Goal: Information Seeking & Learning: Learn about a topic

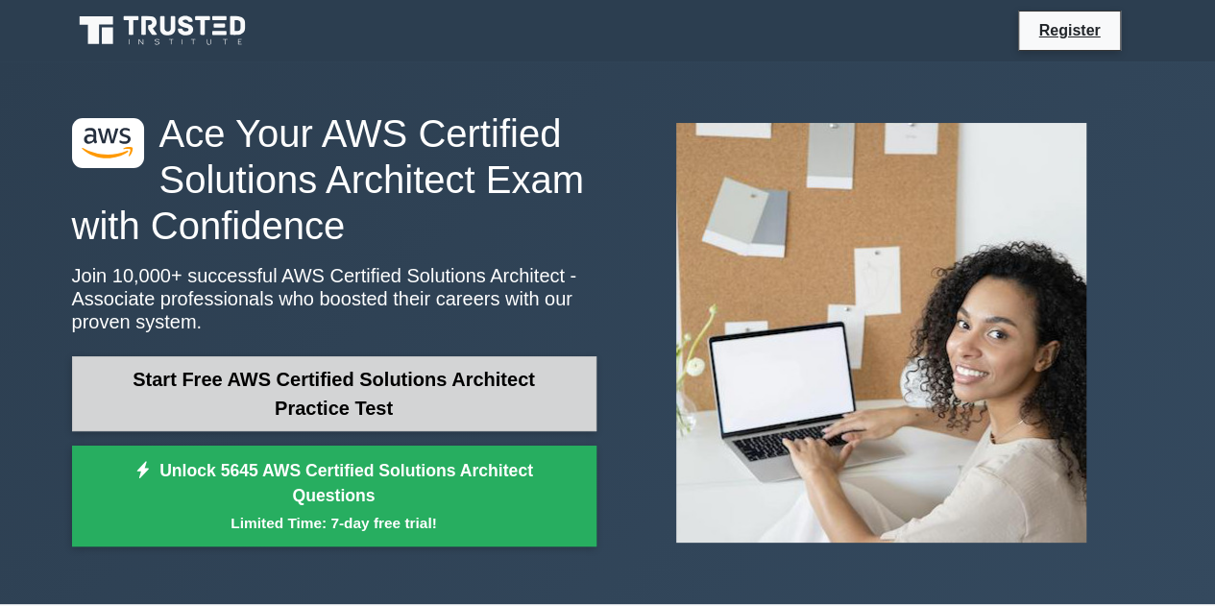
click at [394, 383] on link "Start Free AWS Certified Solutions Architect Practice Test" at bounding box center [334, 393] width 524 height 75
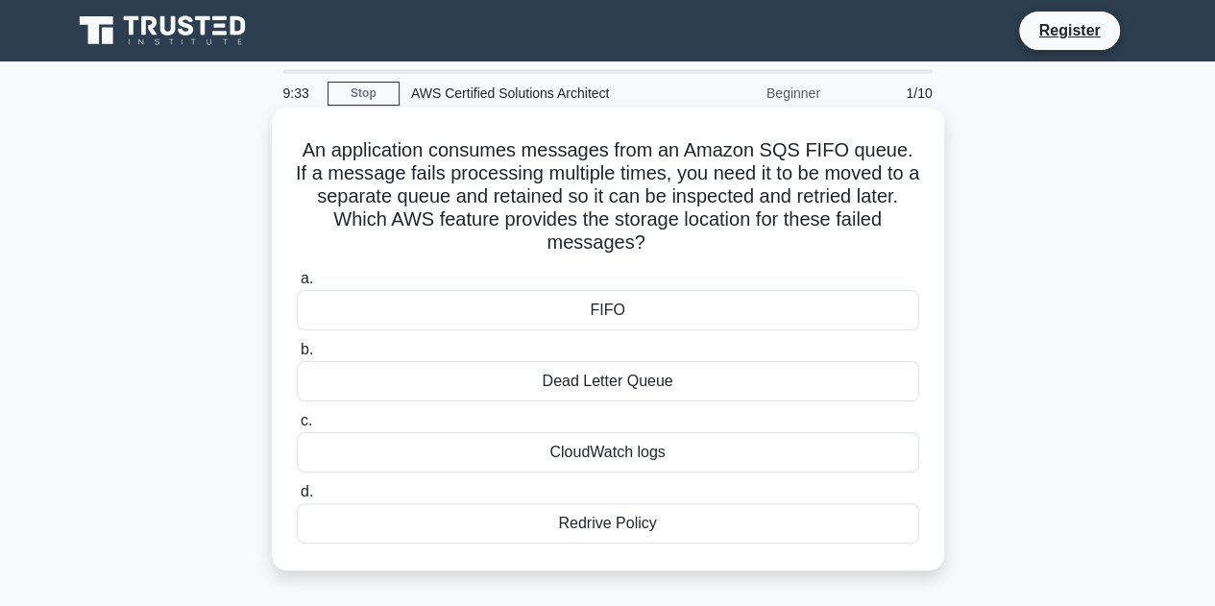
click at [663, 385] on div "Dead Letter Queue" at bounding box center [608, 381] width 622 height 40
click at [297, 356] on input "b. Dead Letter Queue" at bounding box center [297, 350] width 0 height 12
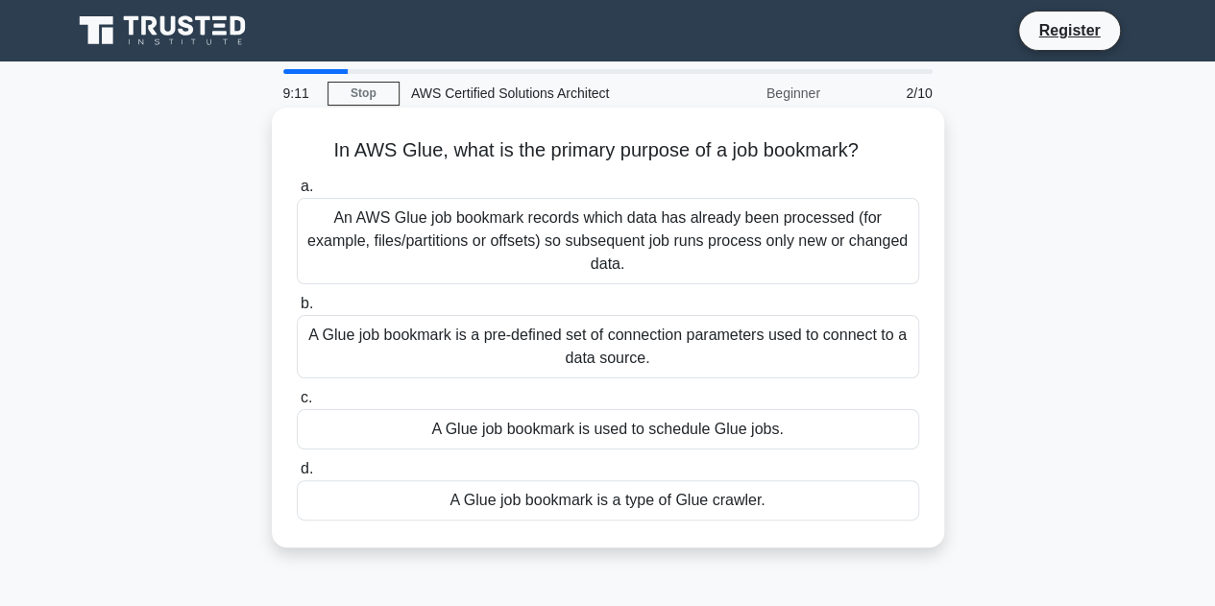
click at [805, 245] on div "An AWS Glue job bookmark records which data has already been processed (for exa…" at bounding box center [608, 241] width 622 height 86
click at [297, 193] on input "a. An AWS Glue job bookmark records which data has already been processed (for …" at bounding box center [297, 187] width 0 height 12
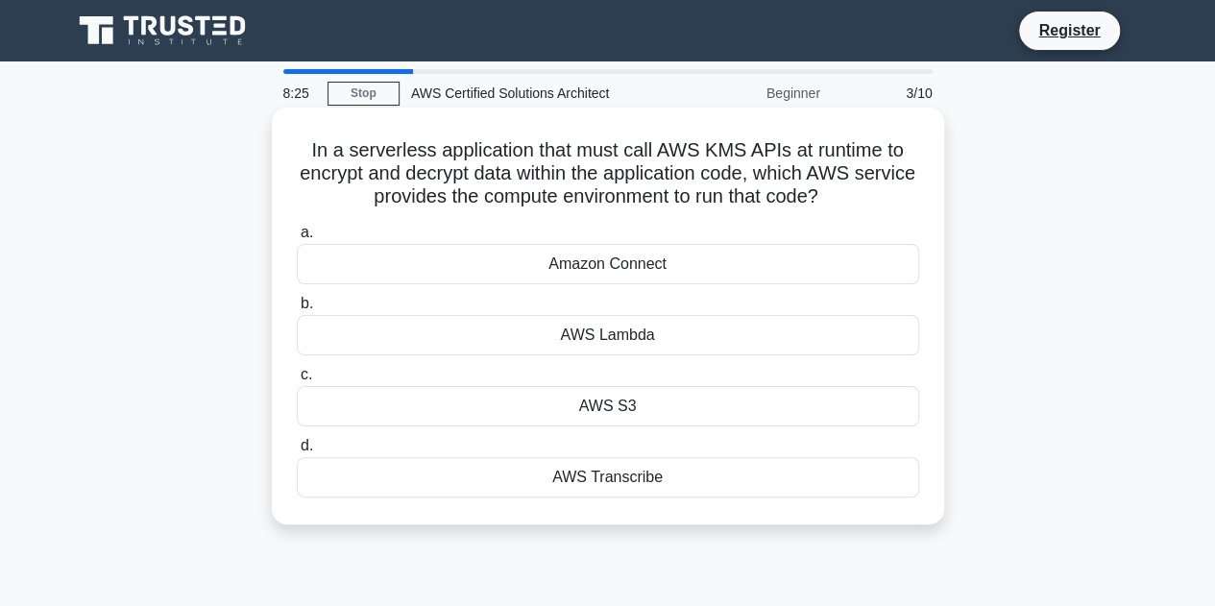
click at [663, 341] on div "AWS Lambda" at bounding box center [608, 335] width 622 height 40
click at [297, 310] on input "b. AWS Lambda" at bounding box center [297, 304] width 0 height 12
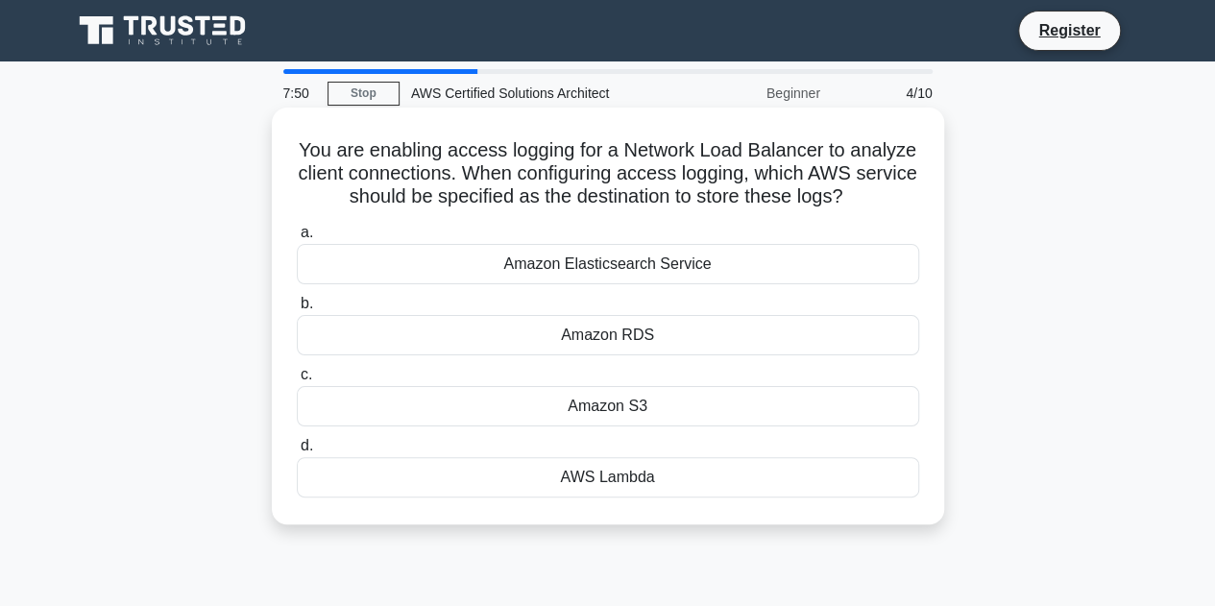
click at [610, 413] on div "Amazon S3" at bounding box center [608, 406] width 622 height 40
click at [297, 381] on input "c. Amazon S3" at bounding box center [297, 375] width 0 height 12
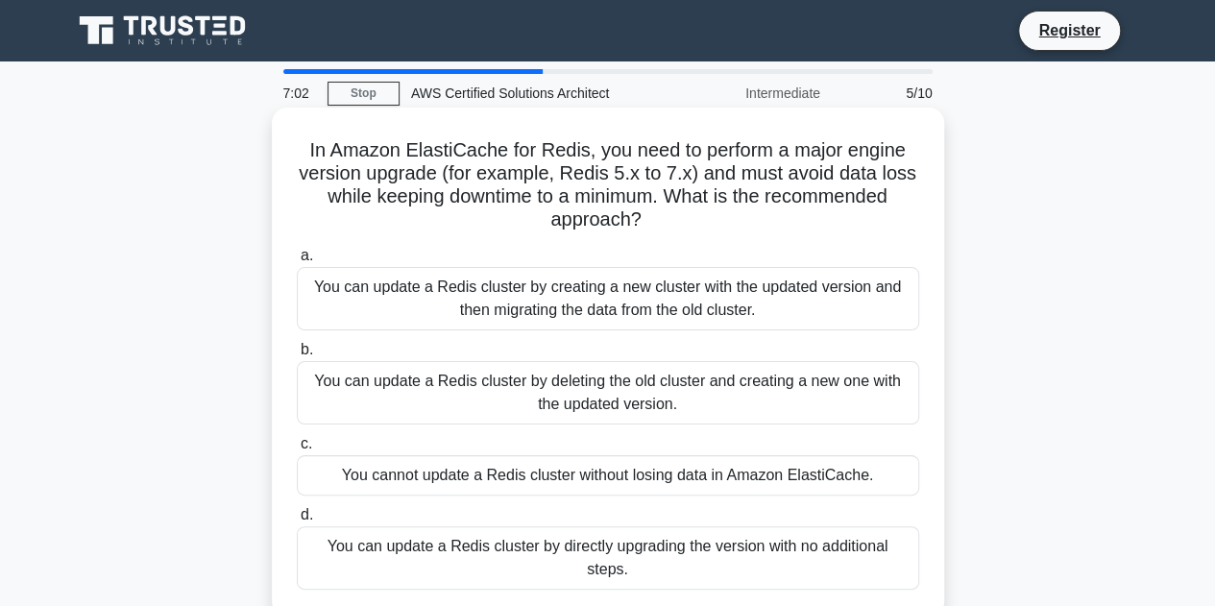
click at [686, 320] on div "You can update a Redis cluster by creating a new cluster with the updated versi…" at bounding box center [608, 298] width 622 height 63
click at [297, 262] on input "a. You can update a Redis cluster by creating a new cluster with the updated ve…" at bounding box center [297, 256] width 0 height 12
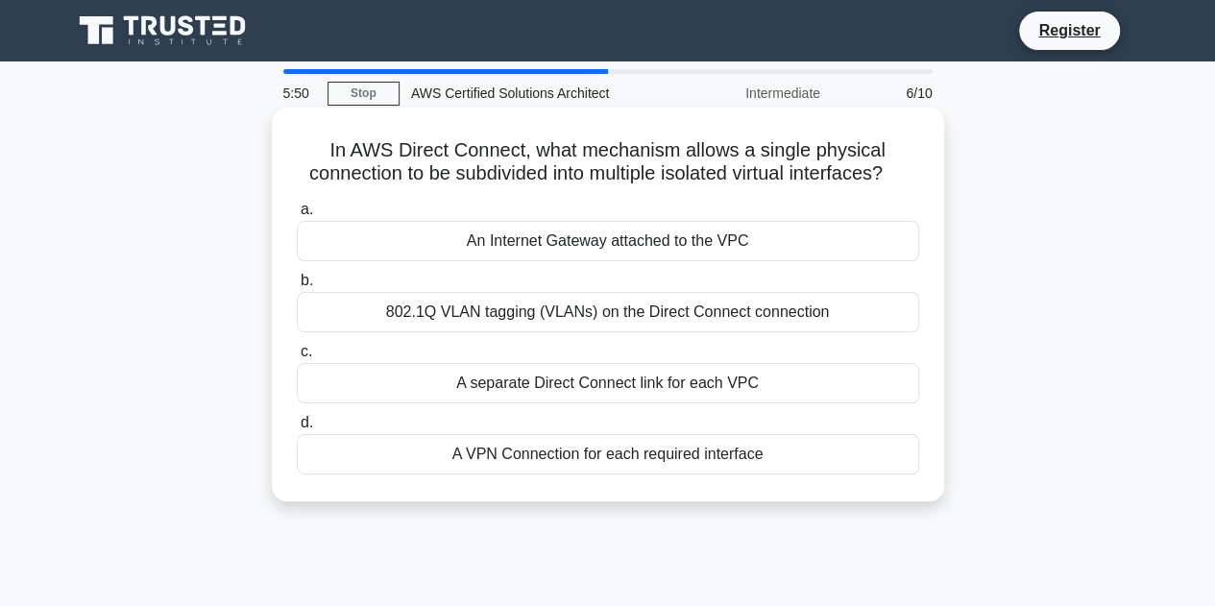
click at [766, 332] on div "802.1Q VLAN tagging (VLANs) on the Direct Connect connection" at bounding box center [608, 312] width 622 height 40
click at [297, 287] on input "b. 802.1Q VLAN tagging (VLANs) on the Direct Connect connection" at bounding box center [297, 281] width 0 height 12
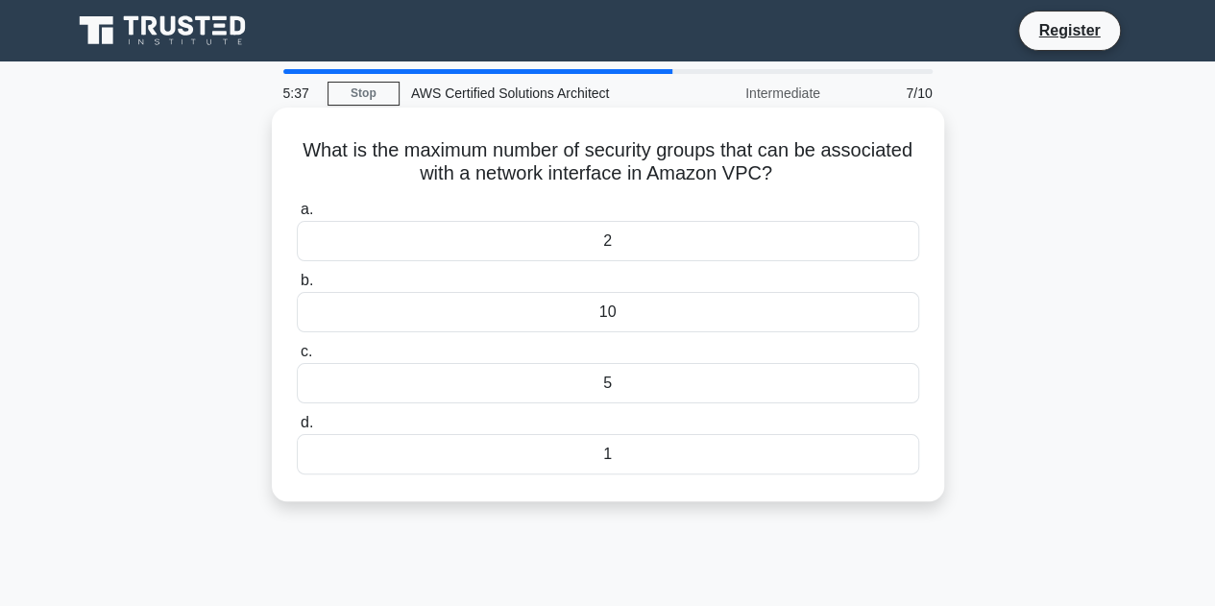
click at [608, 371] on div "5" at bounding box center [608, 383] width 622 height 40
click at [297, 358] on input "c. 5" at bounding box center [297, 352] width 0 height 12
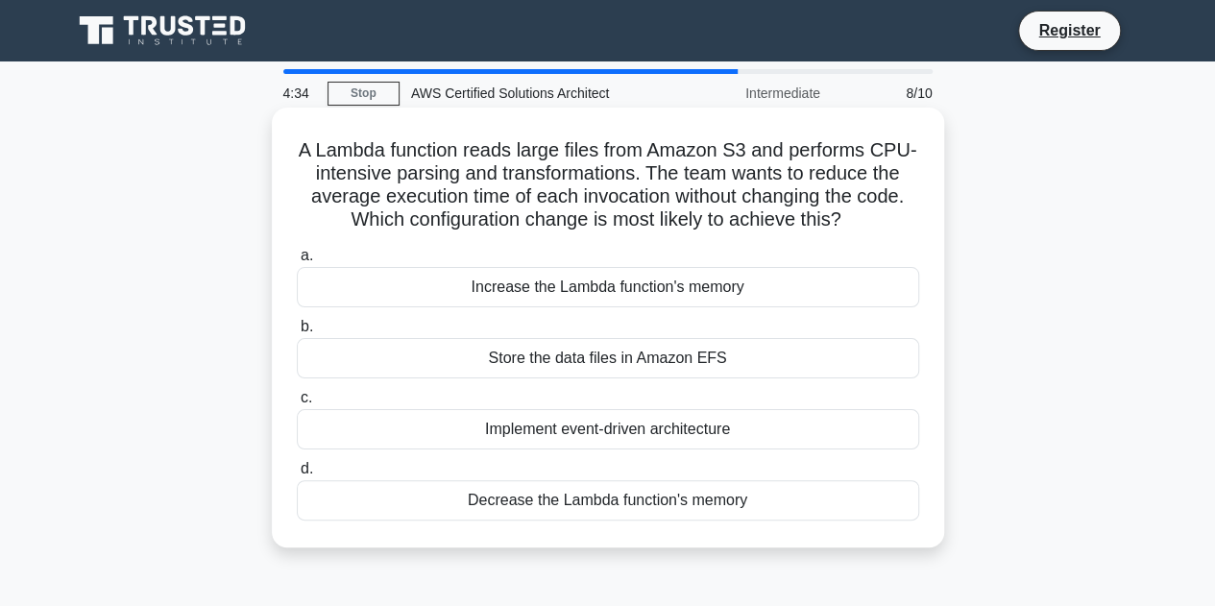
click at [555, 301] on div "Increase the Lambda function's memory" at bounding box center [608, 287] width 622 height 40
click at [297, 262] on input "a. Increase the Lambda function's memory" at bounding box center [297, 256] width 0 height 12
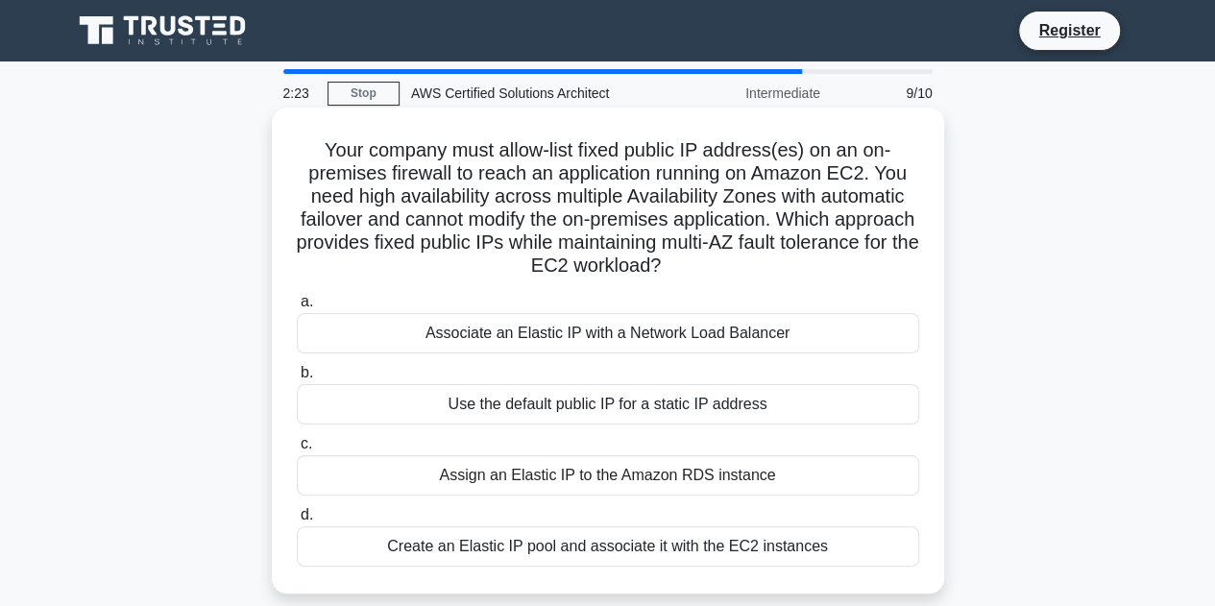
click at [721, 344] on div "Associate an Elastic IP with a Network Load Balancer" at bounding box center [608, 333] width 622 height 40
click at [297, 308] on input "a. Associate an Elastic IP with a Network Load Balancer" at bounding box center [297, 302] width 0 height 12
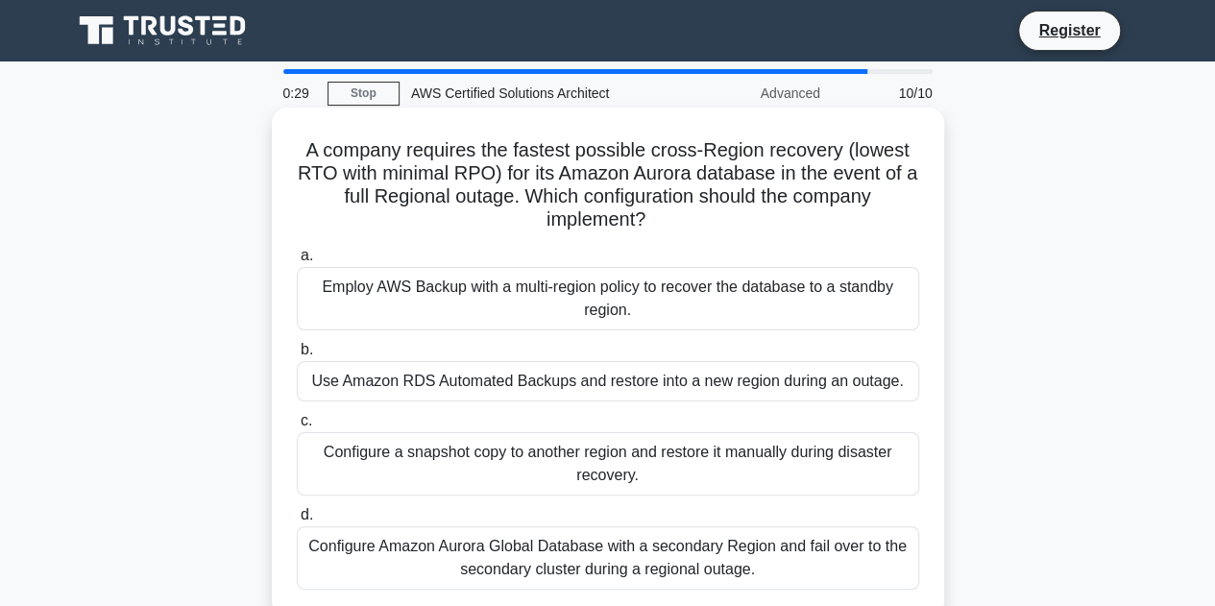
click at [599, 560] on div "Configure Amazon Aurora Global Database with a secondary Region and fail over t…" at bounding box center [608, 557] width 622 height 63
click at [297, 522] on input "d. Configure Amazon Aurora Global Database with a secondary Region and fail ove…" at bounding box center [297, 515] width 0 height 12
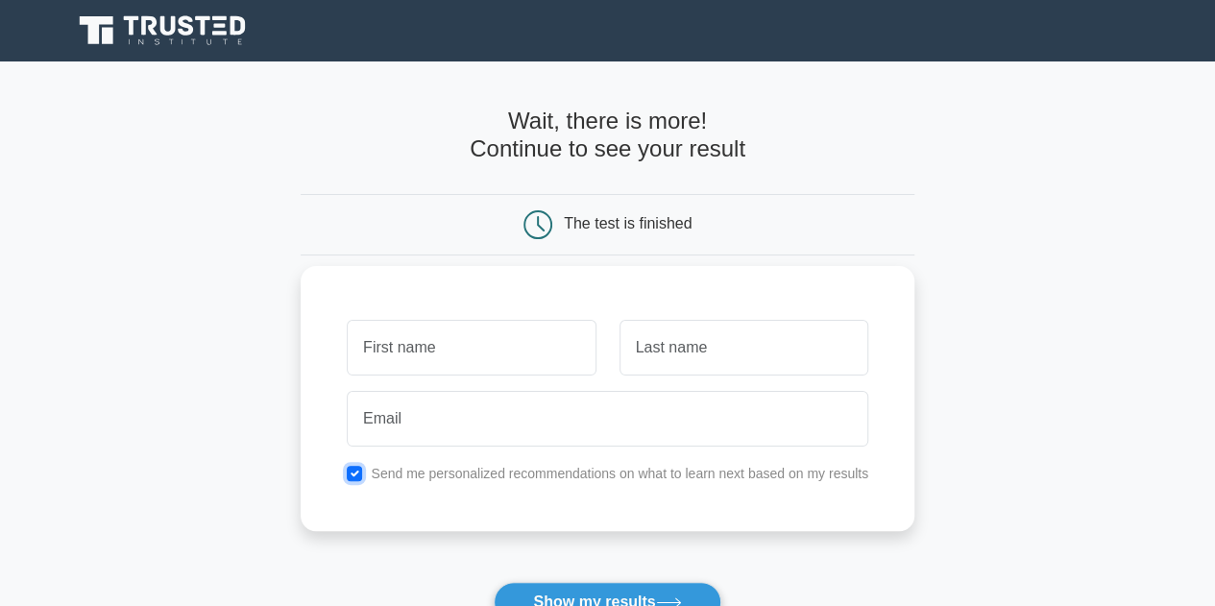
click at [357, 476] on input "checkbox" at bounding box center [354, 473] width 15 height 15
checkbox input "false"
click at [405, 354] on input "text" at bounding box center [471, 348] width 249 height 56
type input "fsd"
click at [676, 348] on input "text" at bounding box center [744, 348] width 249 height 56
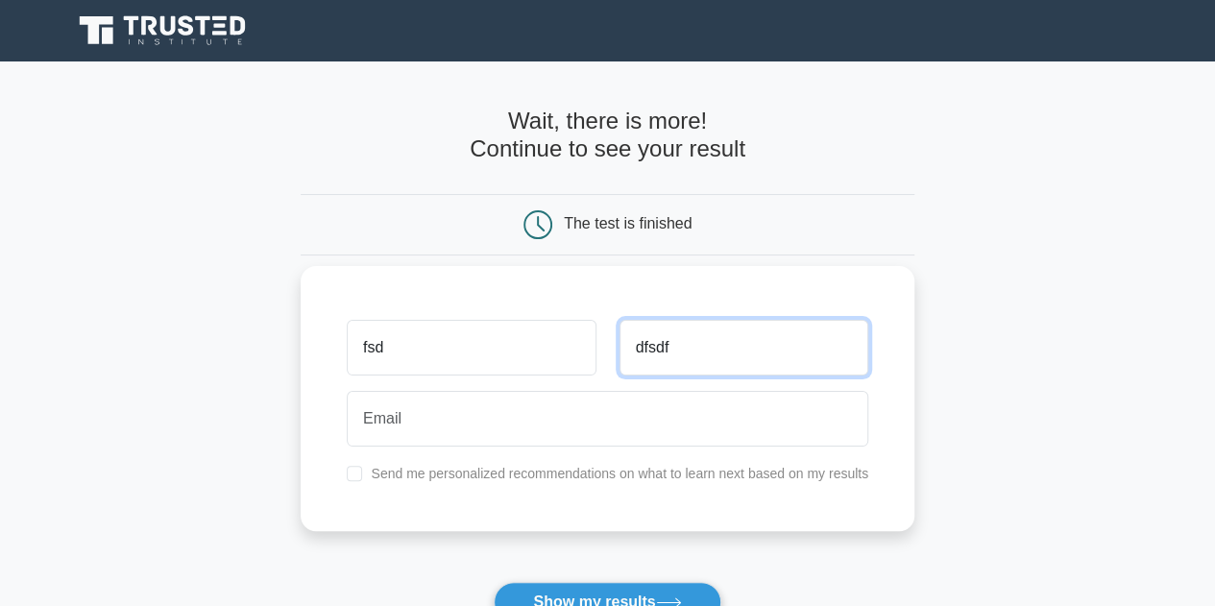
type input "dfsdf"
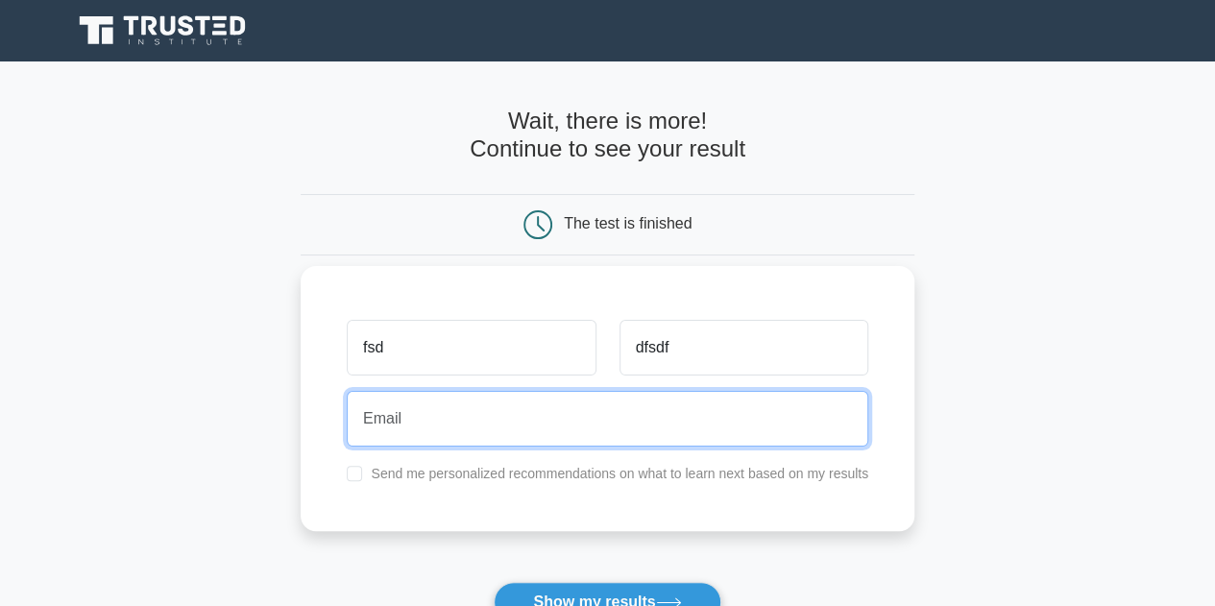
click at [449, 407] on input "email" at bounding box center [608, 419] width 522 height 56
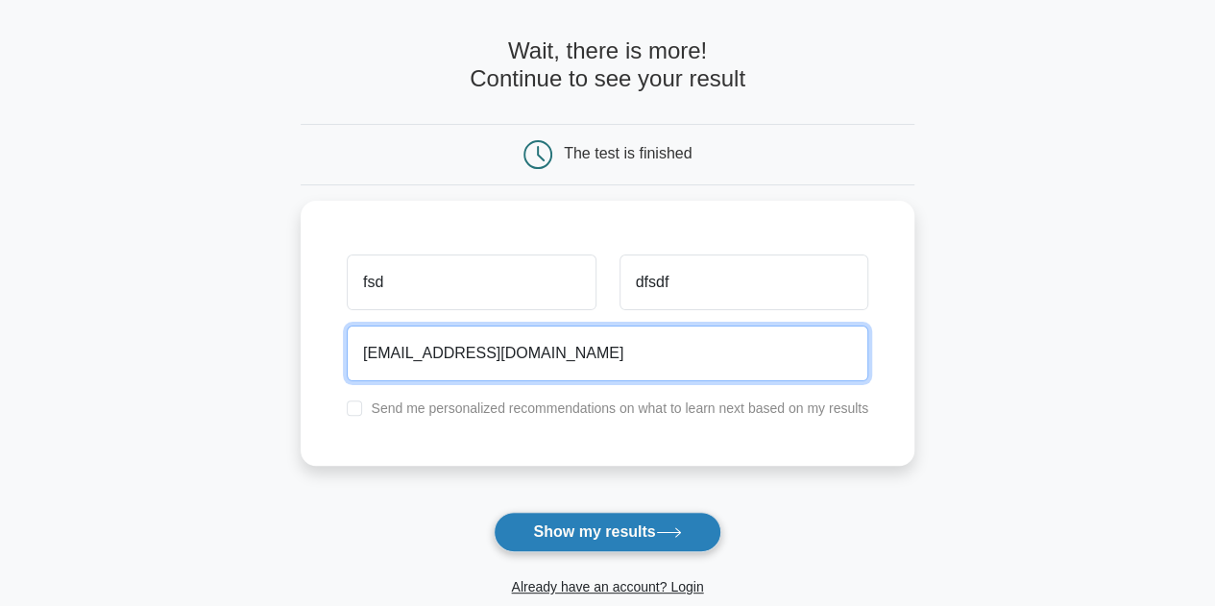
scroll to position [96, 0]
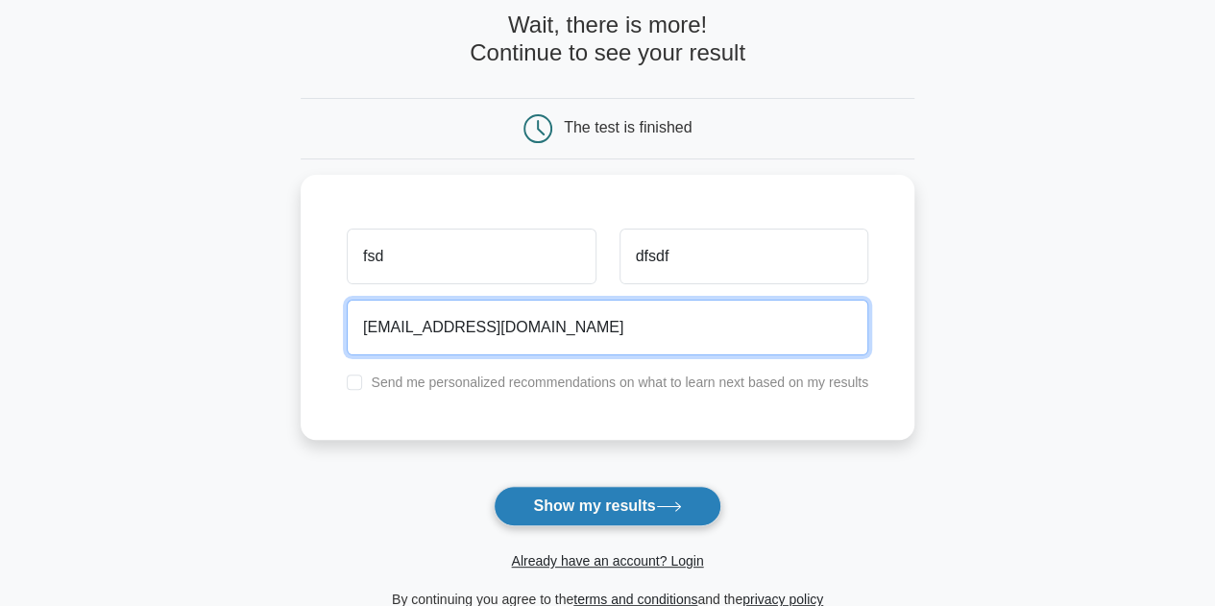
type input "2sdsdfdsf@dweq.com"
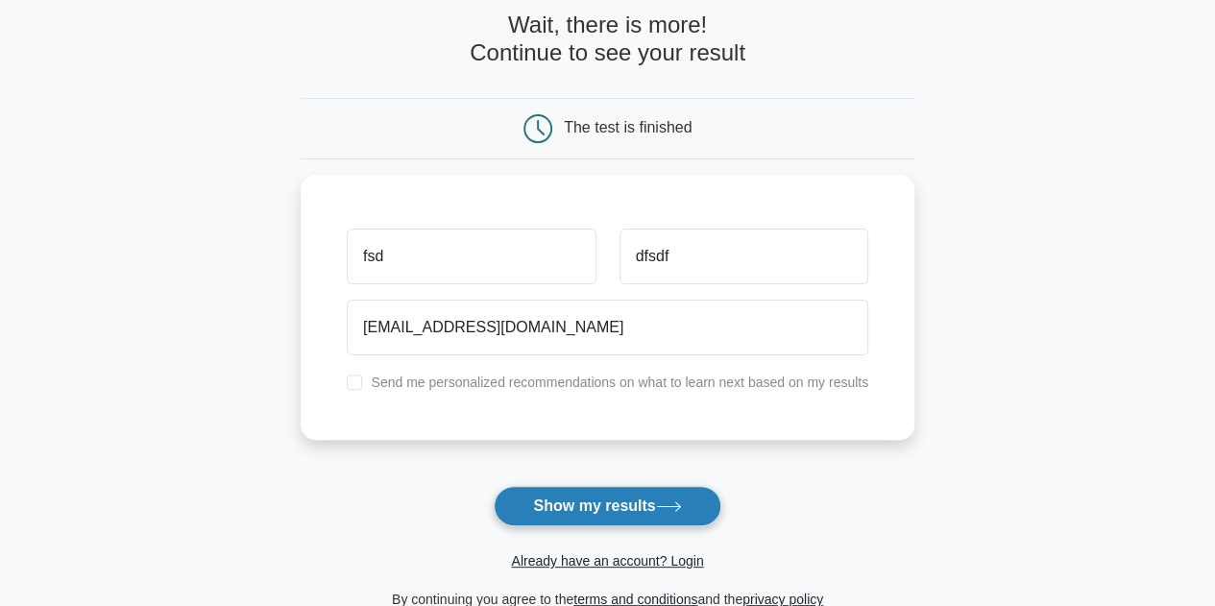
click at [596, 501] on button "Show my results" at bounding box center [607, 506] width 227 height 40
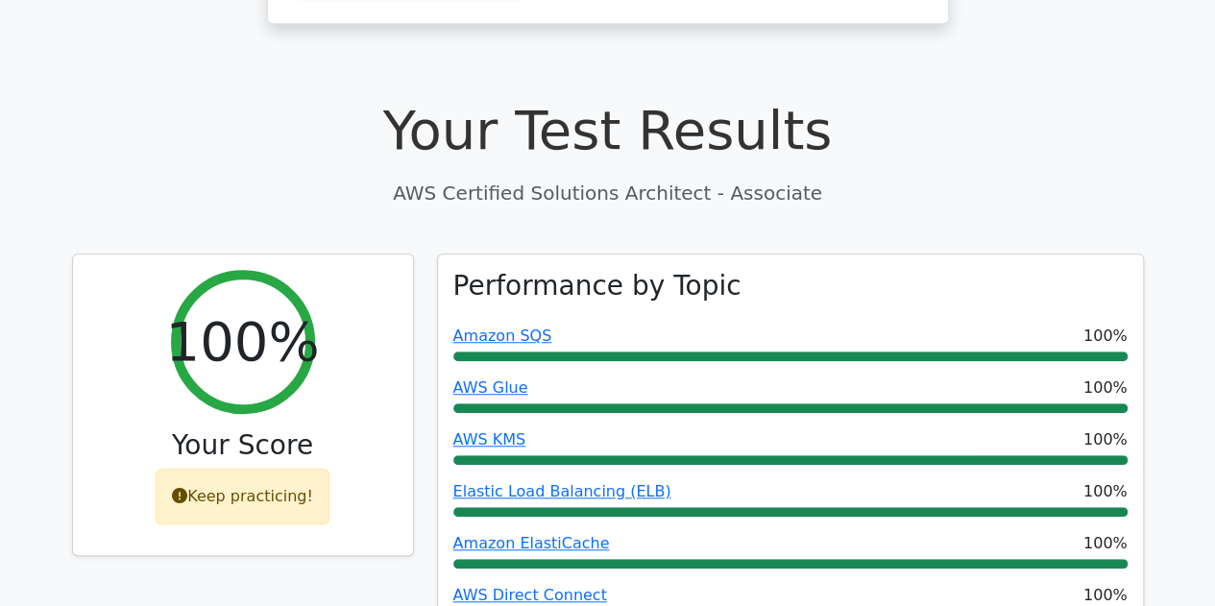
scroll to position [576, 0]
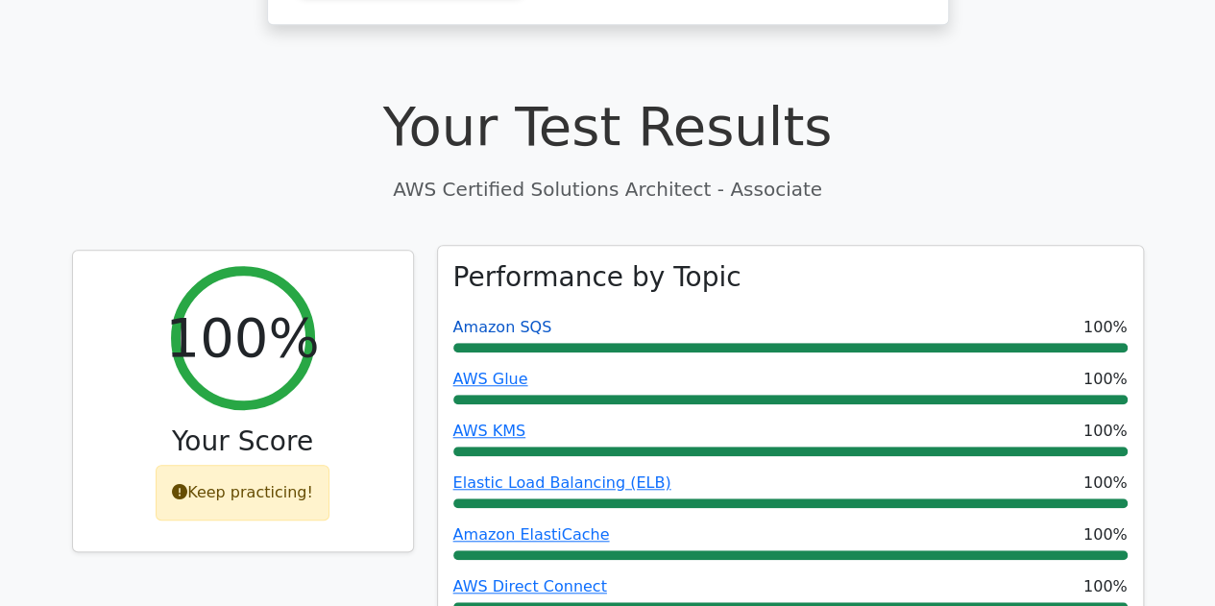
click at [489, 318] on link "Amazon SQS" at bounding box center [502, 327] width 99 height 18
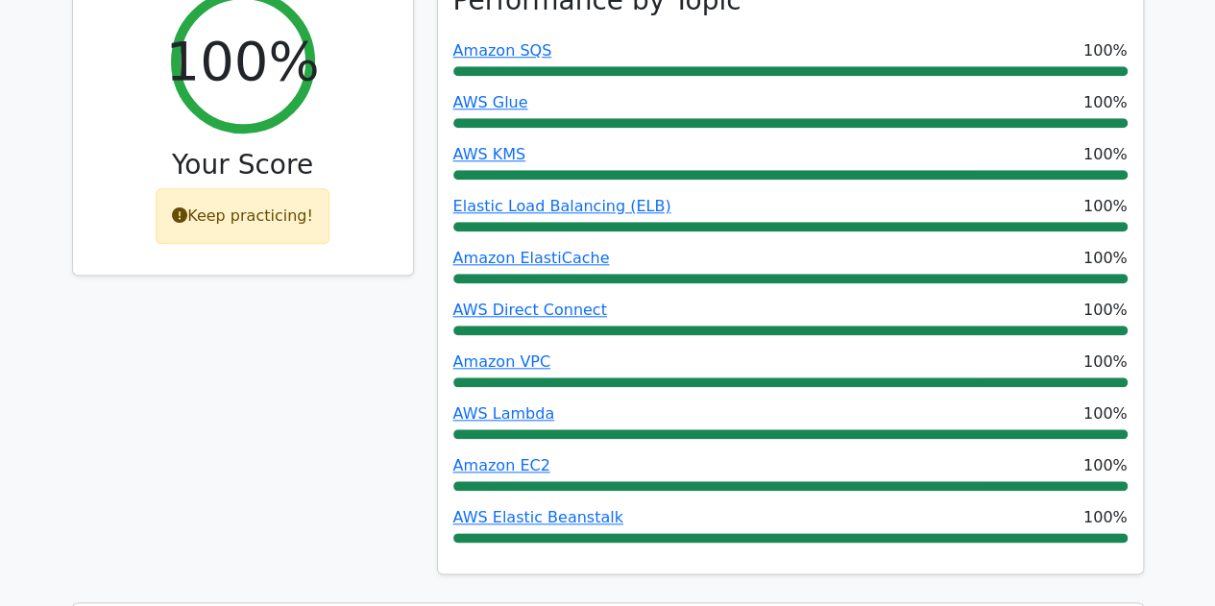
scroll to position [961, 0]
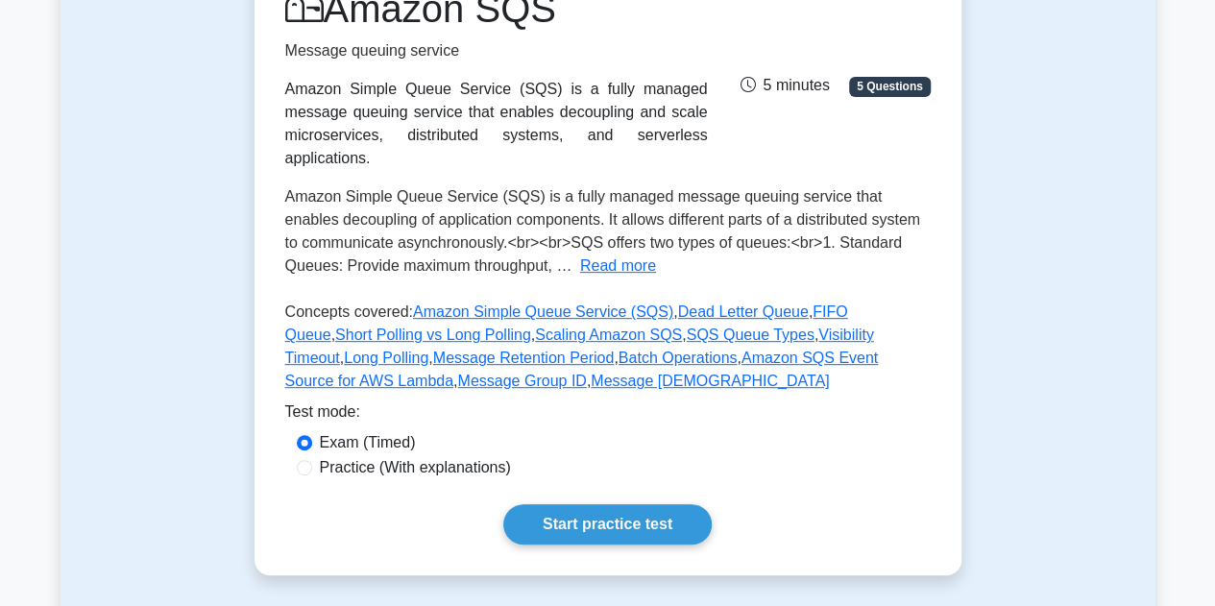
scroll to position [288, 0]
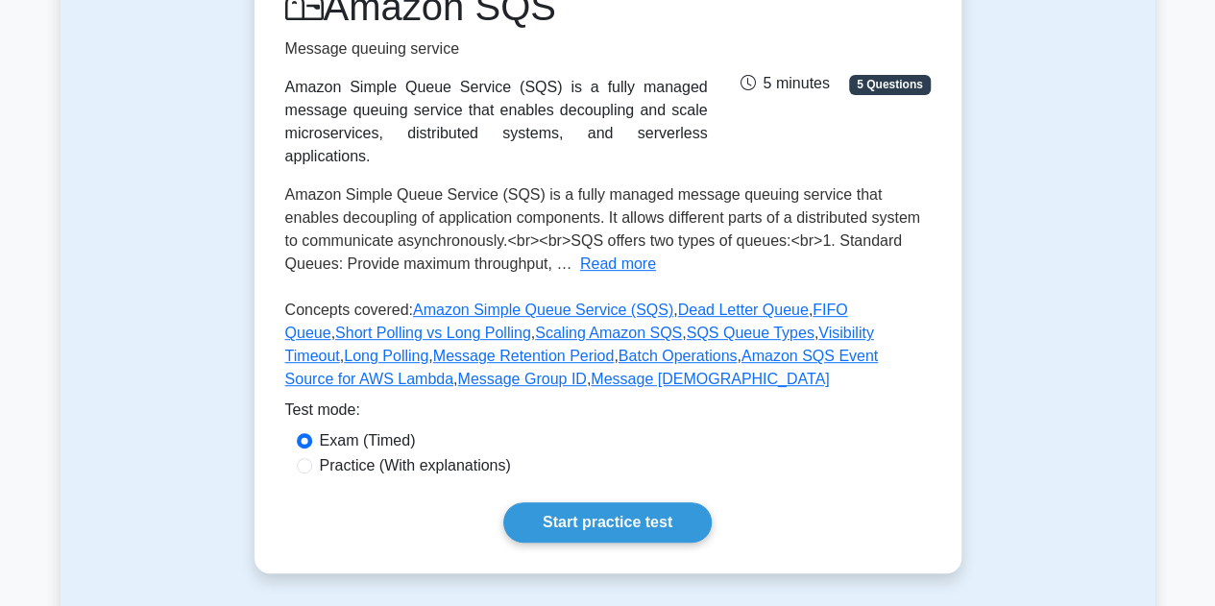
click at [609, 253] on button "Read more" at bounding box center [618, 264] width 76 height 23
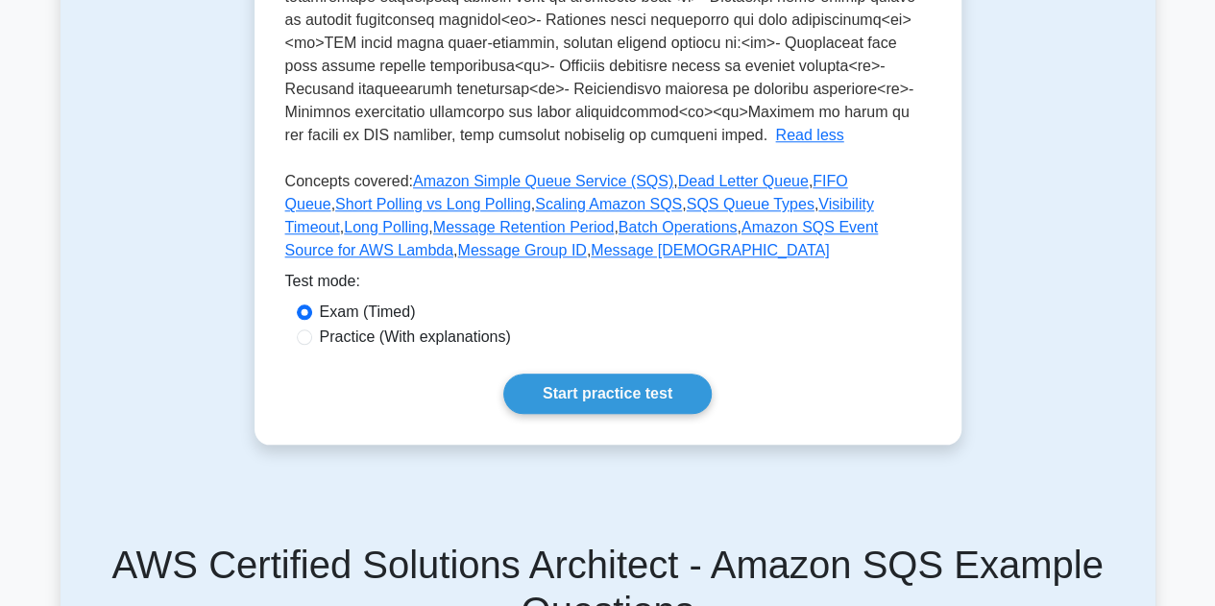
scroll to position [672, 0]
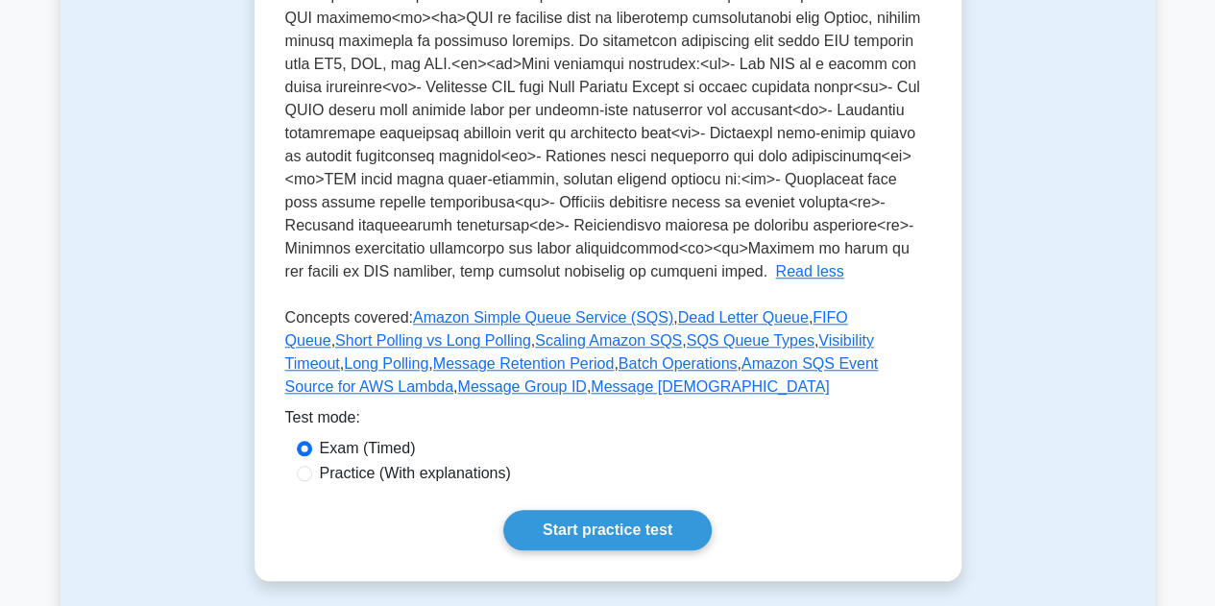
click at [453, 477] on label "Practice (With explanations)" at bounding box center [415, 473] width 191 height 23
click at [312, 477] on input "Practice (With explanations)" at bounding box center [304, 473] width 15 height 15
radio input "true"
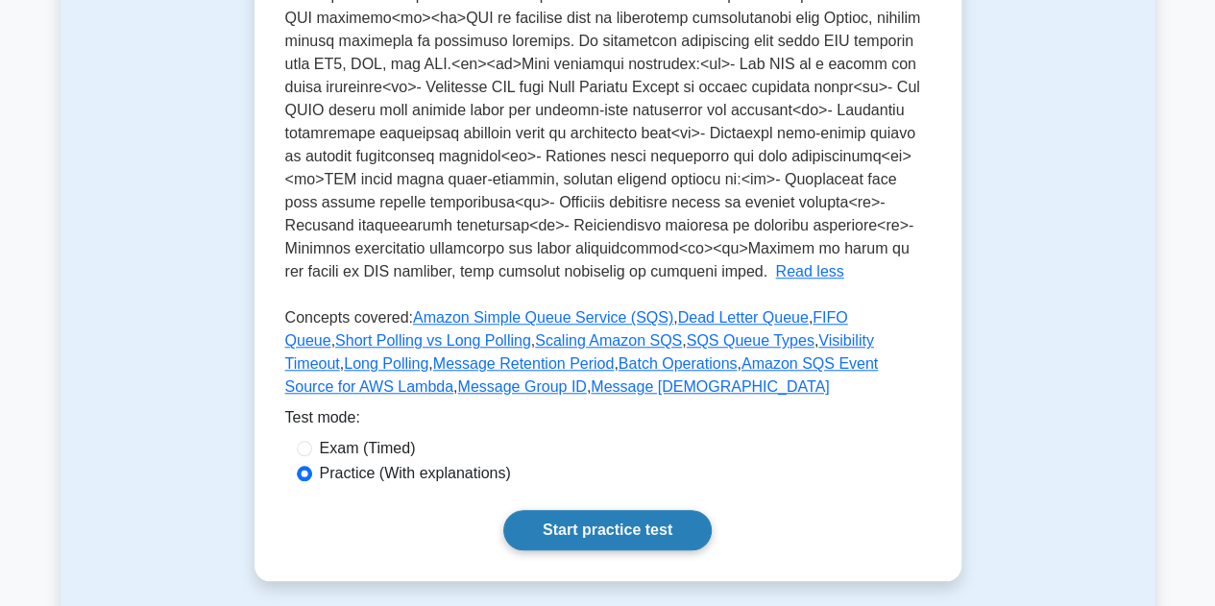
click at [595, 538] on link "Start practice test" at bounding box center [607, 530] width 208 height 40
